Goal: Task Accomplishment & Management: Understand process/instructions

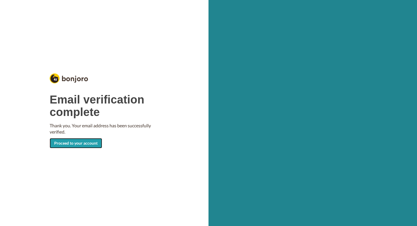
click at [80, 142] on link "Proceed to your account" at bounding box center [76, 143] width 53 height 10
